Goal: Find contact information

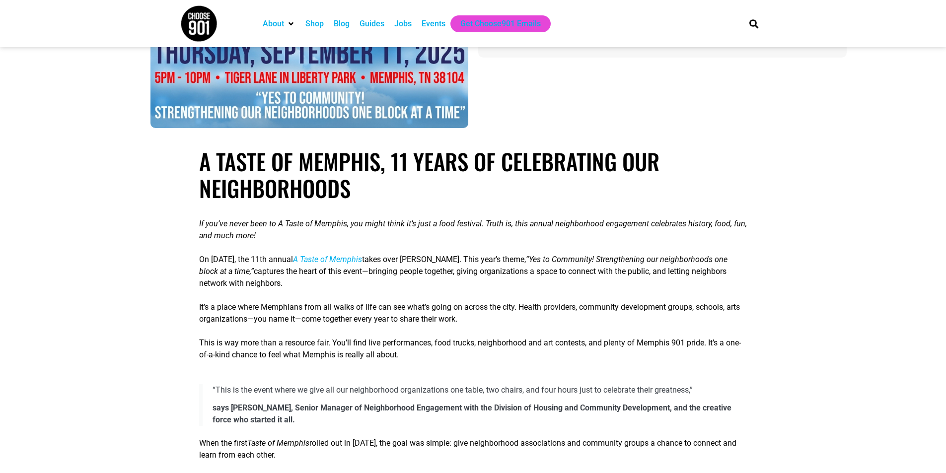
scroll to position [199, 0]
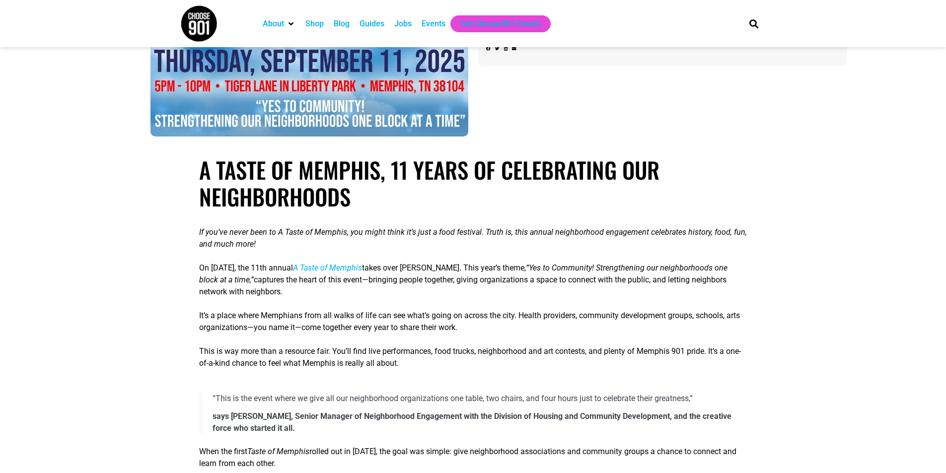
click at [362, 264] on span "A Taste of Memphis" at bounding box center [327, 267] width 69 height 9
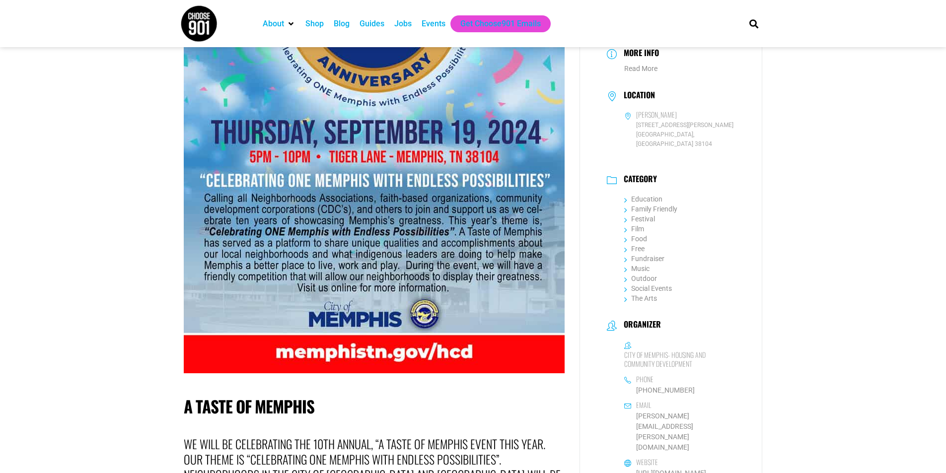
scroll to position [199, 0]
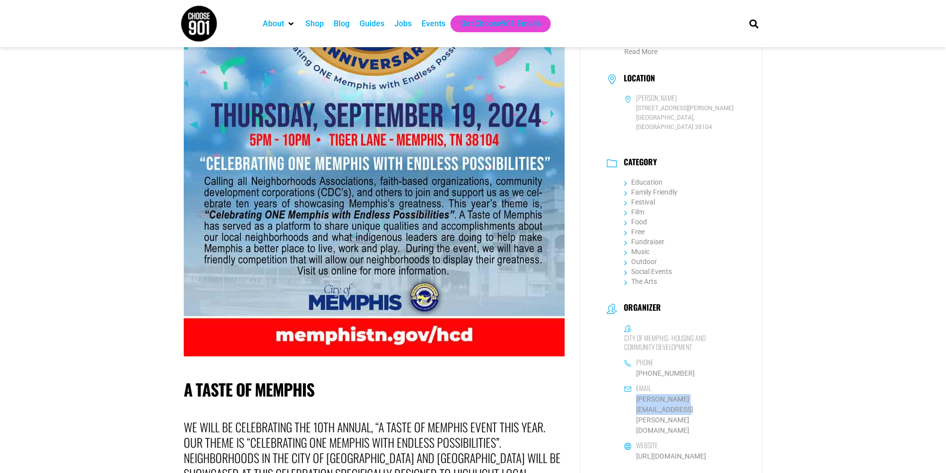
drag, startPoint x: 737, startPoint y: 391, endPoint x: 635, endPoint y: 392, distance: 101.8
click at [635, 392] on div "Organizer City of [GEOGRAPHIC_DATA]- Housing and Community Development Phone [P…" at bounding box center [671, 383] width 142 height 174
copy link "[PERSON_NAME][EMAIL_ADDRESS][PERSON_NAME][DOMAIN_NAME]"
